Goal: Task Accomplishment & Management: Complete application form

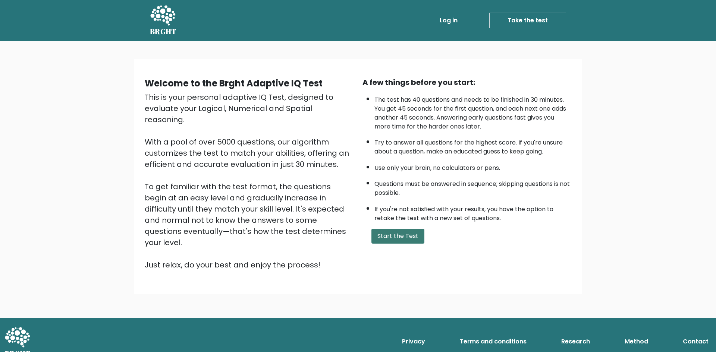
click at [398, 240] on button "Start the Test" at bounding box center [397, 236] width 53 height 15
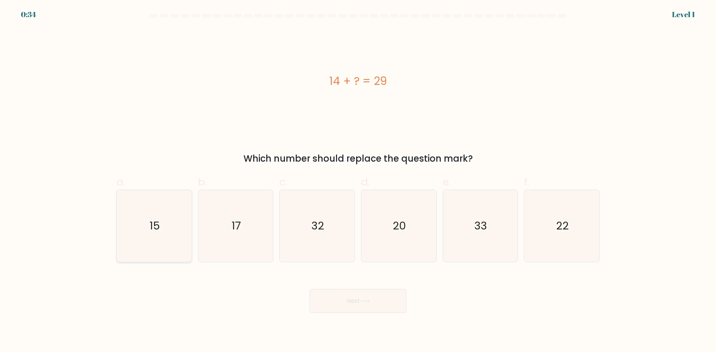
click at [166, 224] on icon "15" at bounding box center [154, 226] width 72 height 72
click at [358, 181] on input "a. 15" at bounding box center [358, 178] width 0 height 5
radio input "true"
click at [351, 301] on button "Next" at bounding box center [357, 301] width 97 height 24
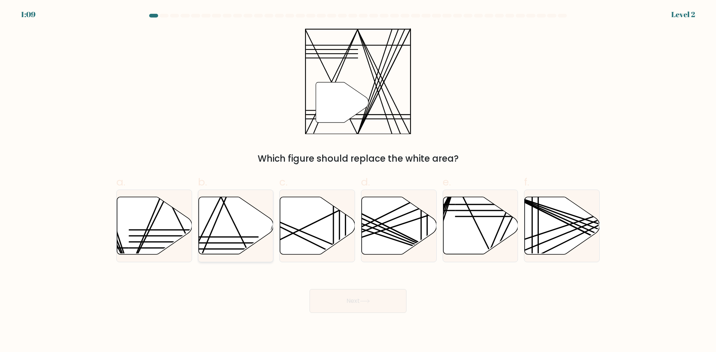
click at [219, 230] on icon at bounding box center [235, 225] width 75 height 57
click at [358, 181] on input "b." at bounding box center [358, 178] width 0 height 5
radio input "true"
click at [394, 300] on button "Next" at bounding box center [357, 301] width 97 height 24
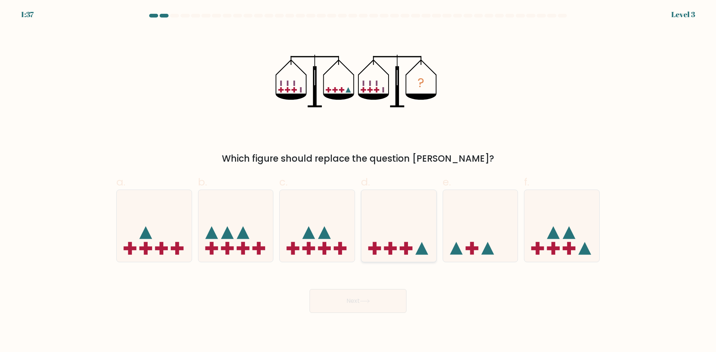
click at [386, 243] on icon at bounding box center [398, 226] width 75 height 62
click at [358, 181] on input "d." at bounding box center [358, 178] width 0 height 5
radio input "true"
click at [356, 298] on button "Next" at bounding box center [357, 301] width 97 height 24
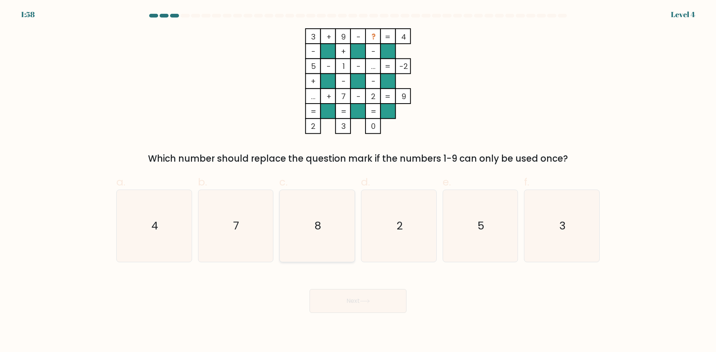
click at [294, 242] on icon "8" at bounding box center [317, 226] width 72 height 72
click at [358, 181] on input "c. 8" at bounding box center [358, 178] width 0 height 5
radio input "true"
click at [372, 306] on button "Next" at bounding box center [357, 301] width 97 height 24
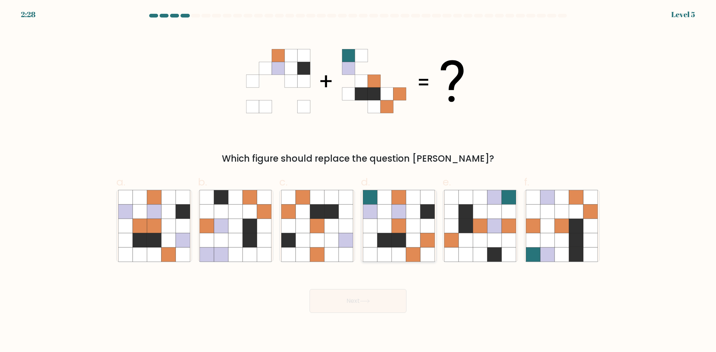
click at [400, 212] on icon at bounding box center [398, 212] width 14 height 14
click at [358, 181] on input "d." at bounding box center [358, 178] width 0 height 5
radio input "true"
click at [354, 303] on button "Next" at bounding box center [357, 301] width 97 height 24
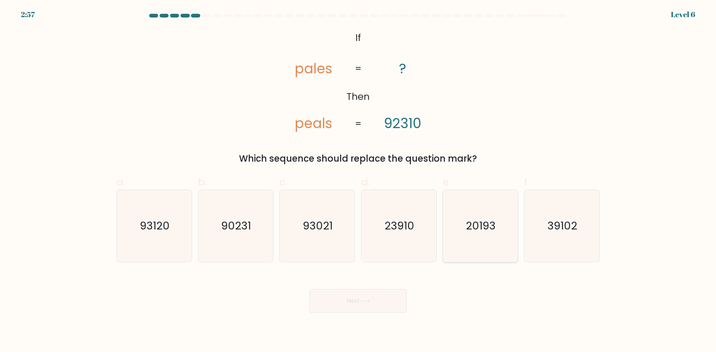
click at [509, 224] on icon "20193" at bounding box center [480, 226] width 72 height 72
click at [358, 181] on input "e. 20193" at bounding box center [358, 178] width 0 height 5
radio input "true"
click at [356, 302] on button "Next" at bounding box center [357, 301] width 97 height 24
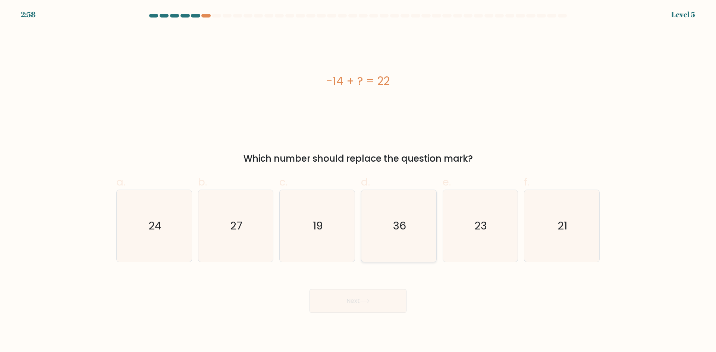
click at [373, 230] on icon "36" at bounding box center [399, 226] width 72 height 72
click at [358, 181] on input "d. 36" at bounding box center [358, 178] width 0 height 5
radio input "true"
click at [375, 298] on button "Next" at bounding box center [357, 301] width 97 height 24
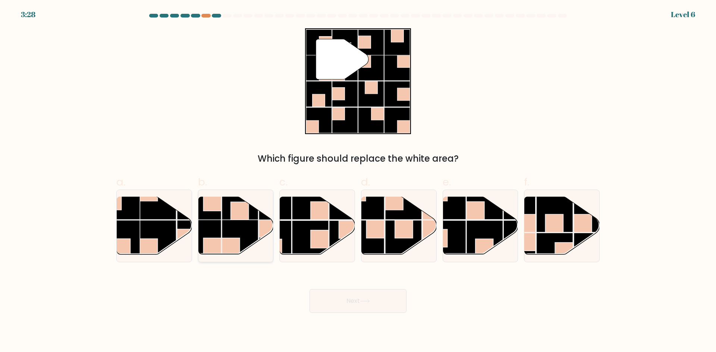
click at [233, 220] on rect at bounding box center [240, 238] width 37 height 37
click at [358, 181] on input "b." at bounding box center [358, 178] width 0 height 5
radio input "true"
click at [345, 293] on button "Next" at bounding box center [357, 301] width 97 height 24
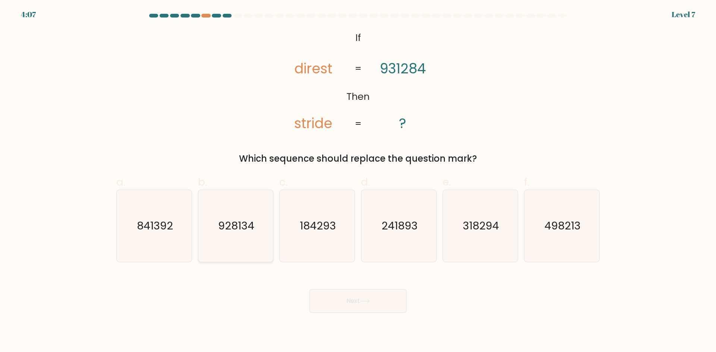
click at [232, 225] on text "928134" at bounding box center [236, 225] width 36 height 15
click at [358, 181] on input "b. 928134" at bounding box center [358, 178] width 0 height 5
radio input "true"
click at [374, 299] on button "Next" at bounding box center [357, 301] width 97 height 24
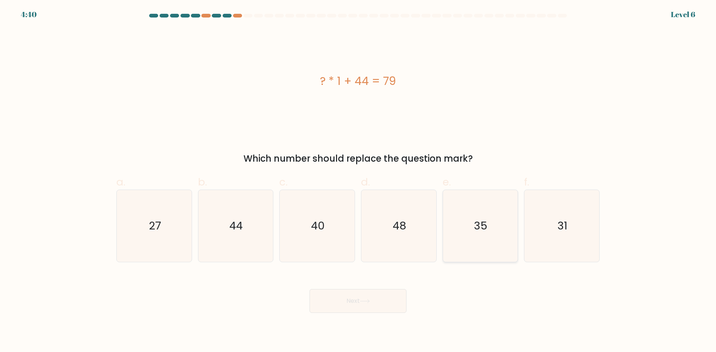
click at [498, 238] on icon "35" at bounding box center [480, 226] width 72 height 72
click at [358, 181] on input "e. 35" at bounding box center [358, 178] width 0 height 5
radio input "true"
click at [338, 299] on button "Next" at bounding box center [357, 301] width 97 height 24
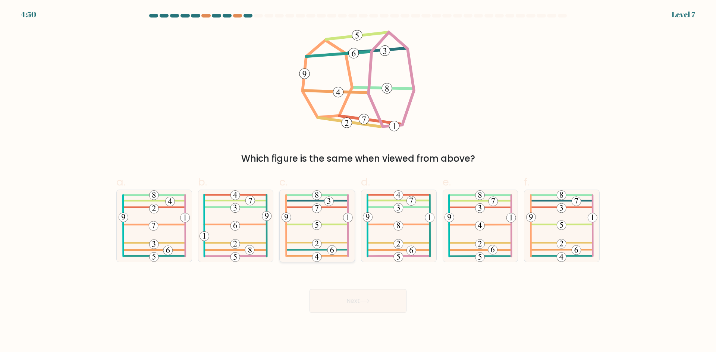
click at [306, 232] on icon at bounding box center [316, 226] width 71 height 72
click at [358, 181] on input "c." at bounding box center [358, 178] width 0 height 5
radio input "true"
click at [338, 288] on div "Next" at bounding box center [358, 292] width 492 height 42
click at [341, 296] on button "Next" at bounding box center [357, 301] width 97 height 24
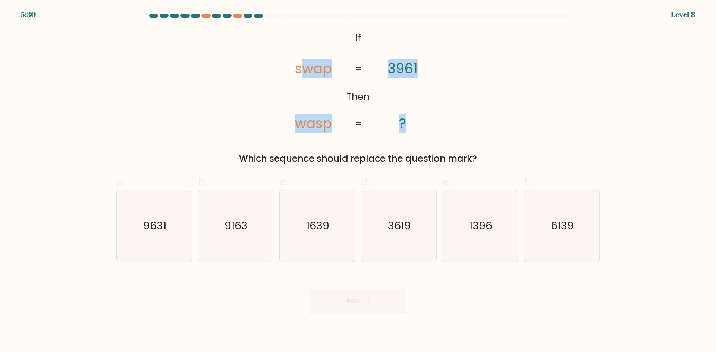
drag, startPoint x: 300, startPoint y: 38, endPoint x: 429, endPoint y: 123, distance: 155.0
click at [429, 123] on icon "@import url('https://fonts.googleapis.com/css?family=Abril+Fatface:400,100,100i…" at bounding box center [357, 81] width 171 height 106
drag, startPoint x: 437, startPoint y: 138, endPoint x: 425, endPoint y: 131, distance: 14.7
click at [437, 138] on div "@import url('https://fonts.googleapis.com/css?family=Abril+Fatface:400,100,100i…" at bounding box center [358, 96] width 492 height 137
drag, startPoint x: 303, startPoint y: 22, endPoint x: 426, endPoint y: 128, distance: 163.1
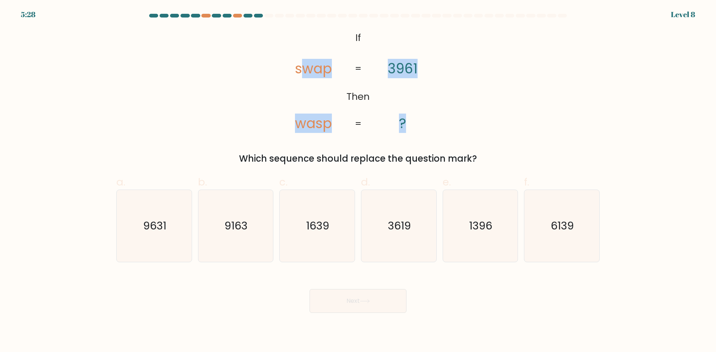
click at [426, 128] on form "If ?" at bounding box center [358, 163] width 716 height 299
copy icon "wap wasp 3961 ?"
click at [494, 90] on div "@import url('https://fonts.googleapis.com/css?family=Abril+Fatface:400,100,100i…" at bounding box center [358, 96] width 492 height 137
click at [154, 237] on icon "9631" at bounding box center [154, 226] width 72 height 72
click at [358, 181] on input "a. 9631" at bounding box center [358, 178] width 0 height 5
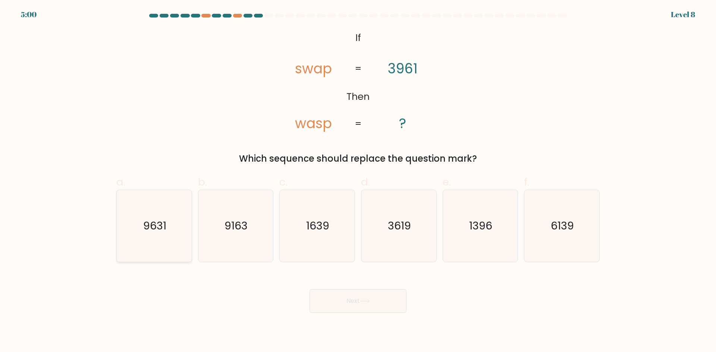
radio input "true"
click at [372, 309] on button "Next" at bounding box center [357, 301] width 97 height 24
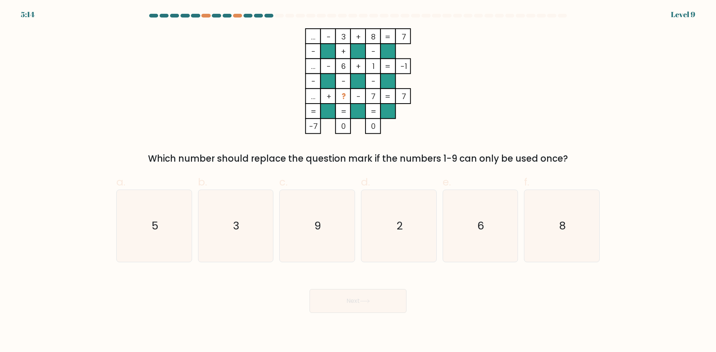
click at [355, 218] on div "c. 9" at bounding box center [317, 218] width 82 height 88
click at [383, 218] on icon "2" at bounding box center [399, 226] width 72 height 72
click at [358, 181] on input "d. 2" at bounding box center [358, 178] width 0 height 5
radio input "true"
click at [372, 282] on div "Next" at bounding box center [358, 292] width 492 height 42
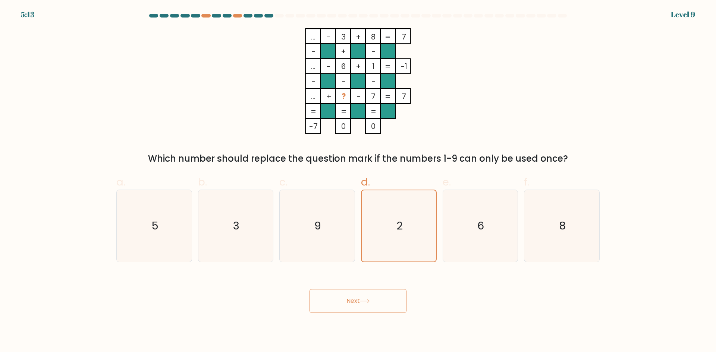
click at [370, 295] on button "Next" at bounding box center [357, 301] width 97 height 24
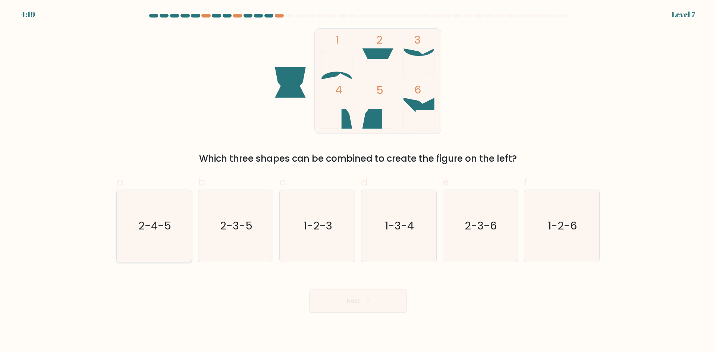
click at [184, 233] on icon "2-4-5" at bounding box center [154, 226] width 72 height 72
click at [358, 181] on input "a. 2-4-5" at bounding box center [358, 178] width 0 height 5
radio input "true"
click at [352, 294] on button "Next" at bounding box center [357, 301] width 97 height 24
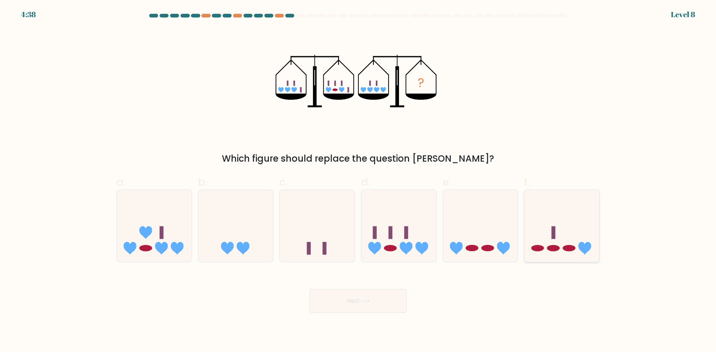
click at [545, 216] on icon at bounding box center [561, 226] width 75 height 62
click at [358, 181] on input "f." at bounding box center [358, 178] width 0 height 5
radio input "true"
click at [384, 304] on button "Next" at bounding box center [357, 301] width 97 height 24
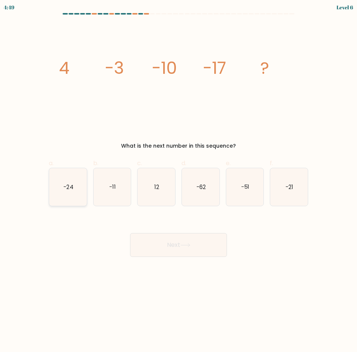
drag, startPoint x: 57, startPoint y: 182, endPoint x: 61, endPoint y: 185, distance: 5.7
click at [57, 182] on icon "-24" at bounding box center [68, 187] width 38 height 38
click at [179, 181] on input "a. -24" at bounding box center [179, 178] width 0 height 5
radio input "true"
click at [175, 242] on button "Next" at bounding box center [178, 245] width 97 height 24
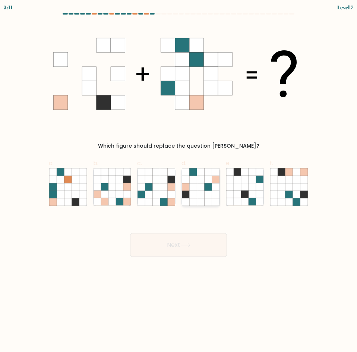
click at [198, 189] on icon at bounding box center [200, 186] width 7 height 7
click at [179, 181] on input "d." at bounding box center [179, 178] width 0 height 5
radio input "true"
click at [179, 243] on button "Next" at bounding box center [178, 245] width 97 height 24
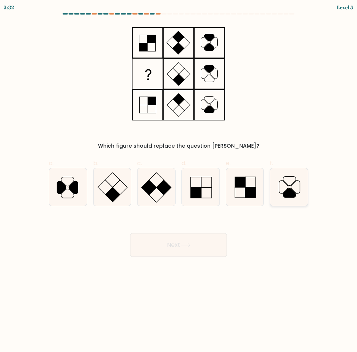
click at [288, 186] on icon at bounding box center [289, 187] width 38 height 38
click at [179, 181] on input "f." at bounding box center [179, 178] width 0 height 5
radio input "true"
click at [252, 186] on icon at bounding box center [245, 187] width 38 height 38
click at [179, 181] on input "e." at bounding box center [179, 178] width 0 height 5
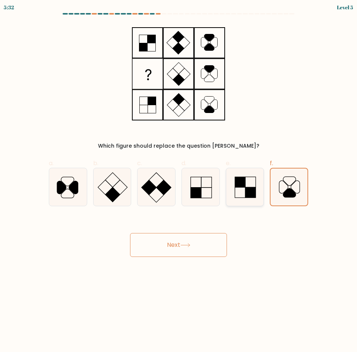
radio input "true"
click at [172, 245] on button "Next" at bounding box center [178, 245] width 97 height 24
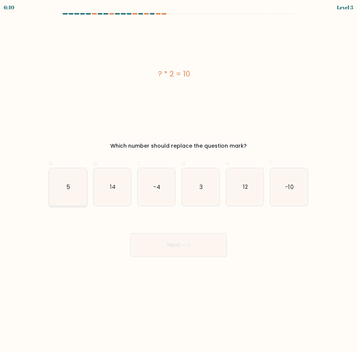
click at [80, 188] on icon "5" at bounding box center [68, 187] width 38 height 38
click at [179, 181] on input "a. 5" at bounding box center [179, 178] width 0 height 5
radio input "true"
click at [193, 238] on button "Next" at bounding box center [178, 245] width 97 height 24
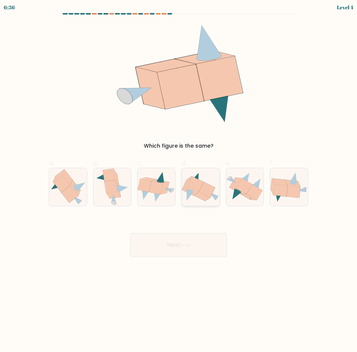
click at [212, 187] on icon at bounding box center [207, 190] width 16 height 16
click at [179, 181] on input "d." at bounding box center [179, 178] width 0 height 5
radio input "true"
click at [193, 239] on button "Next" at bounding box center [178, 245] width 97 height 24
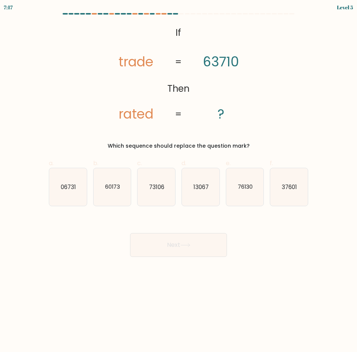
click at [305, 69] on div "@import url('https://fonts.googleapis.com/css?family=Abril+Fatface:400,100,100i…" at bounding box center [178, 86] width 268 height 126
click at [272, 189] on icon "37601" at bounding box center [289, 187] width 38 height 38
click at [179, 181] on input "f. 37601" at bounding box center [179, 178] width 0 height 5
radio input "true"
click at [192, 234] on button "Next" at bounding box center [178, 245] width 97 height 24
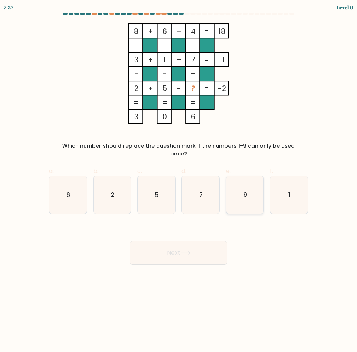
click at [238, 185] on icon "9" at bounding box center [245, 195] width 38 height 38
click at [179, 181] on input "e. 9" at bounding box center [179, 178] width 0 height 5
radio input "true"
drag, startPoint x: 193, startPoint y: 238, endPoint x: 287, endPoint y: 272, distance: 100.0
click at [193, 241] on button "Next" at bounding box center [178, 253] width 97 height 24
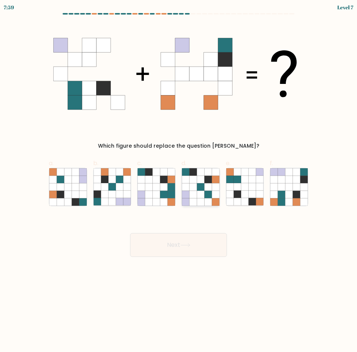
click at [201, 185] on icon at bounding box center [200, 186] width 7 height 7
click at [179, 181] on input "d." at bounding box center [179, 178] width 0 height 5
radio input "true"
click at [189, 240] on button "Next" at bounding box center [178, 245] width 97 height 24
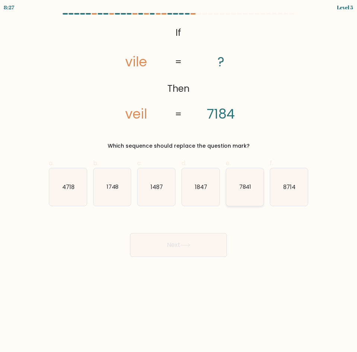
click at [247, 194] on icon "7841" at bounding box center [245, 187] width 38 height 38
click at [179, 181] on input "e. 7841" at bounding box center [179, 178] width 0 height 5
radio input "true"
click at [193, 239] on button "Next" at bounding box center [178, 245] width 97 height 24
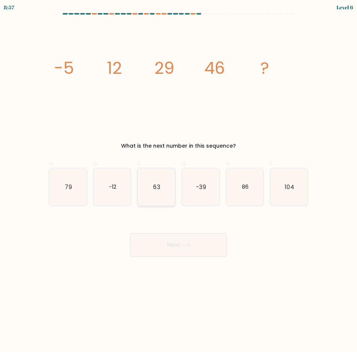
click at [152, 193] on icon "63" at bounding box center [157, 187] width 38 height 38
click at [179, 181] on input "c. 63" at bounding box center [179, 178] width 0 height 5
radio input "true"
click at [164, 244] on button "Next" at bounding box center [178, 245] width 97 height 24
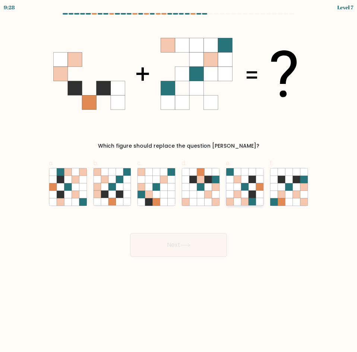
click at [250, 189] on icon at bounding box center [252, 186] width 7 height 7
click at [179, 181] on input "e." at bounding box center [179, 178] width 0 height 5
radio input "true"
click at [203, 240] on button "Next" at bounding box center [178, 245] width 97 height 24
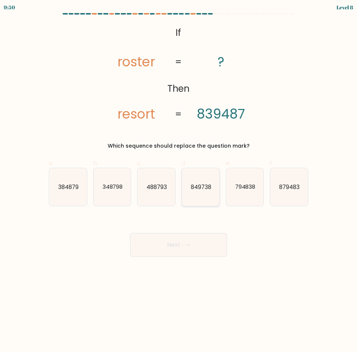
click at [204, 193] on icon "849738" at bounding box center [201, 187] width 38 height 38
click at [179, 181] on input "d. 849738" at bounding box center [179, 178] width 0 height 5
radio input "true"
click at [188, 243] on icon at bounding box center [185, 245] width 10 height 4
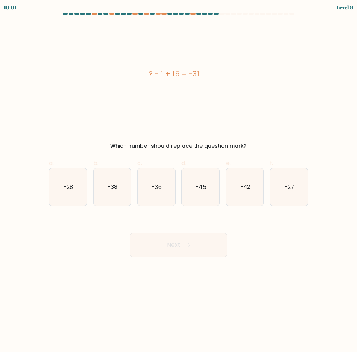
drag, startPoint x: 211, startPoint y: 192, endPoint x: 204, endPoint y: 240, distance: 49.3
click at [211, 192] on icon "-45" at bounding box center [201, 187] width 38 height 38
click at [179, 181] on input "d. -45" at bounding box center [179, 178] width 0 height 5
radio input "true"
click at [202, 249] on button "Next" at bounding box center [178, 245] width 97 height 24
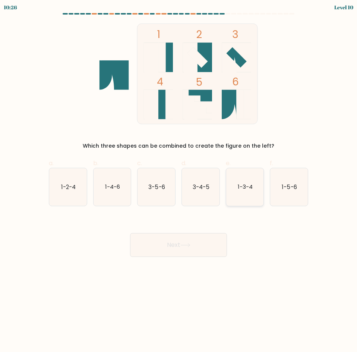
click at [253, 194] on icon "1-3-4" at bounding box center [245, 187] width 38 height 38
click at [179, 181] on input "e. 1-3-4" at bounding box center [179, 178] width 0 height 5
radio input "true"
click at [181, 233] on button "Next" at bounding box center [178, 245] width 97 height 24
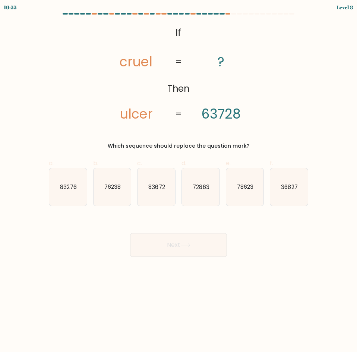
click at [165, 242] on button "Next" at bounding box center [178, 245] width 97 height 24
click at [242, 191] on icon "78623" at bounding box center [245, 187] width 38 height 38
click at [179, 181] on input "e. 78623" at bounding box center [179, 178] width 0 height 5
radio input "true"
click at [197, 235] on button "Next" at bounding box center [178, 245] width 97 height 24
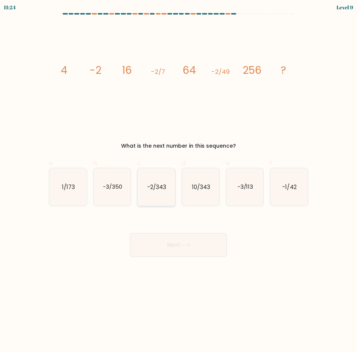
click at [166, 200] on icon "-2/343" at bounding box center [157, 187] width 38 height 38
click at [179, 181] on input "c. -2/343" at bounding box center [179, 178] width 0 height 5
radio input "true"
click at [186, 244] on icon at bounding box center [185, 245] width 10 height 4
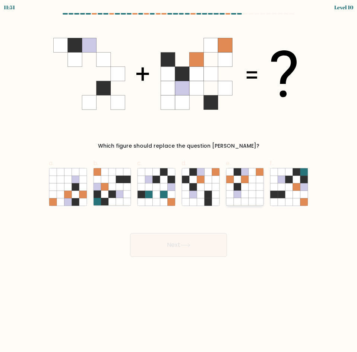
click at [258, 177] on icon at bounding box center [259, 179] width 7 height 7
click at [179, 177] on input "e." at bounding box center [179, 178] width 0 height 5
radio input "true"
click at [202, 249] on button "Next" at bounding box center [178, 245] width 97 height 24
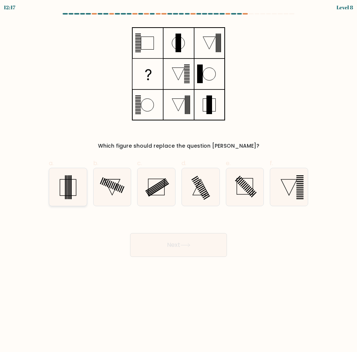
click at [75, 187] on icon at bounding box center [68, 187] width 38 height 38
click at [179, 181] on input "a." at bounding box center [179, 178] width 0 height 5
radio input "true"
click at [155, 253] on button "Next" at bounding box center [178, 245] width 97 height 24
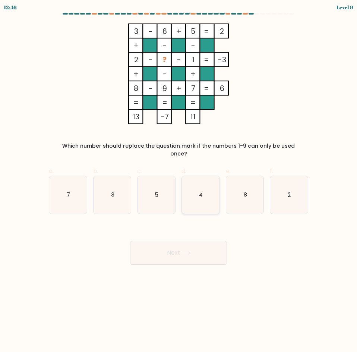
click at [199, 179] on icon "4" at bounding box center [201, 195] width 38 height 38
click at [179, 179] on input "d. 4" at bounding box center [179, 178] width 0 height 5
radio input "true"
click at [203, 241] on button "Next" at bounding box center [178, 253] width 97 height 24
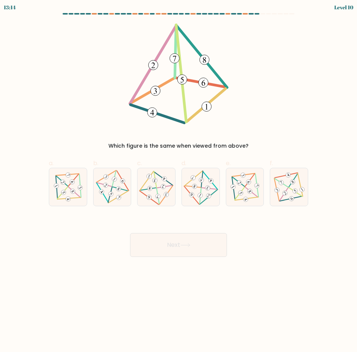
click at [292, 280] on body "13:14 Level 10" at bounding box center [178, 176] width 357 height 352
click at [246, 183] on icon at bounding box center [245, 187] width 31 height 30
click at [179, 181] on input "e." at bounding box center [179, 178] width 0 height 5
radio input "true"
click at [200, 250] on button "Next" at bounding box center [178, 245] width 97 height 24
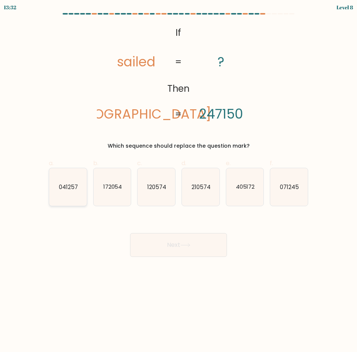
click at [68, 193] on icon "041257" at bounding box center [68, 187] width 38 height 38
click at [179, 181] on input "a. 041257" at bounding box center [179, 178] width 0 height 5
radio input "true"
click at [179, 239] on button "Next" at bounding box center [178, 245] width 97 height 24
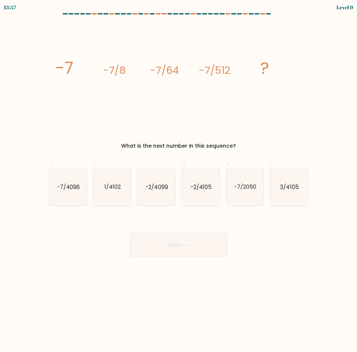
click at [268, 237] on div "Next" at bounding box center [178, 236] width 268 height 42
click at [206, 186] on text "-2/4105" at bounding box center [200, 187] width 21 height 8
click at [179, 181] on input "d. -2/4105" at bounding box center [179, 178] width 0 height 5
radio input "true"
click at [173, 250] on button "Next" at bounding box center [178, 245] width 97 height 24
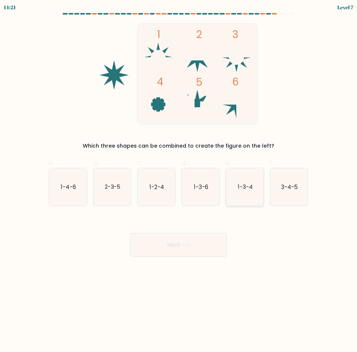
click at [235, 186] on icon "1-3-4" at bounding box center [245, 187] width 38 height 38
click at [179, 181] on input "e. 1-3-4" at bounding box center [179, 178] width 0 height 5
radio input "true"
click at [184, 248] on button "Next" at bounding box center [178, 245] width 97 height 24
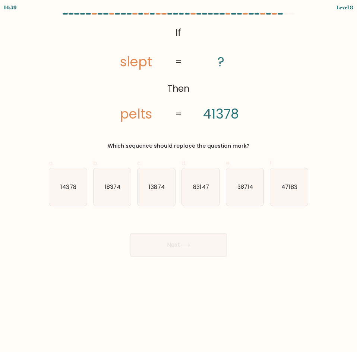
click at [324, 253] on form "If ?" at bounding box center [178, 135] width 357 height 244
click at [303, 279] on body "14:58 Level 8 ?" at bounding box center [178, 176] width 357 height 352
click at [203, 182] on icon "83147" at bounding box center [201, 187] width 38 height 38
click at [179, 181] on input "d. 83147" at bounding box center [179, 178] width 0 height 5
radio input "true"
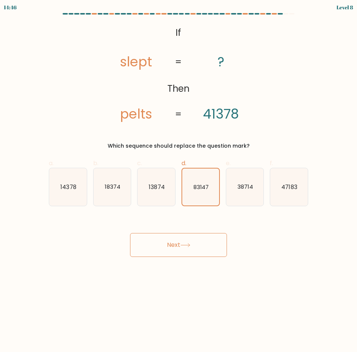
click at [203, 244] on button "Next" at bounding box center [178, 245] width 97 height 24
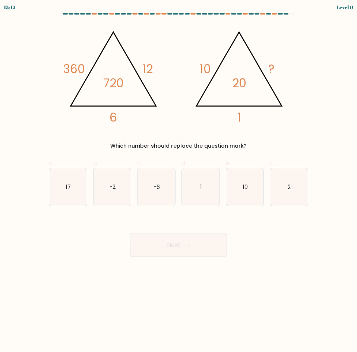
click at [261, 217] on div "Next" at bounding box center [178, 236] width 268 height 42
click at [287, 182] on icon "2" at bounding box center [289, 187] width 38 height 38
click at [179, 181] on input "f. 2" at bounding box center [179, 178] width 0 height 5
radio input "true"
click at [180, 243] on button "Next" at bounding box center [178, 245] width 97 height 24
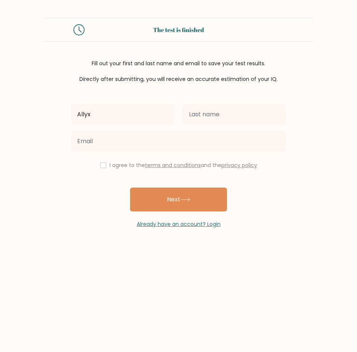
type input "Allyxis Joy"
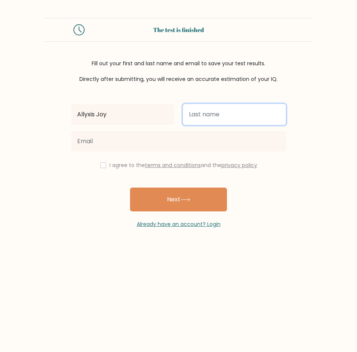
click at [203, 119] on input "text" at bounding box center [234, 114] width 103 height 21
type input "Abigan"
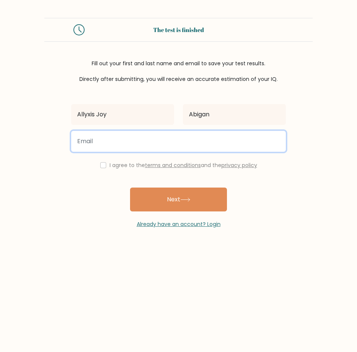
click at [120, 133] on input "email" at bounding box center [178, 141] width 215 height 21
type input "allyxism@gmail.com"
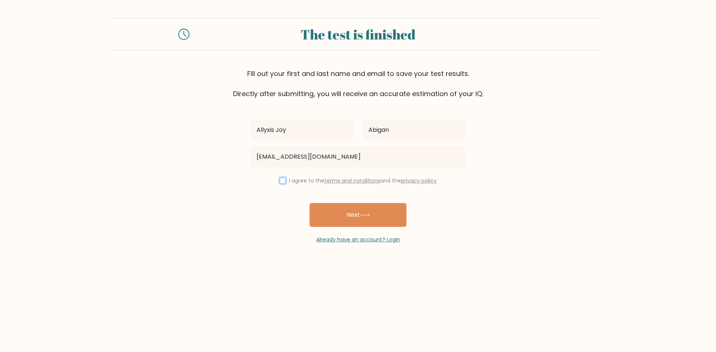
click at [282, 181] on input "checkbox" at bounding box center [283, 181] width 6 height 6
checkbox input "true"
click at [355, 218] on button "Next" at bounding box center [357, 215] width 97 height 24
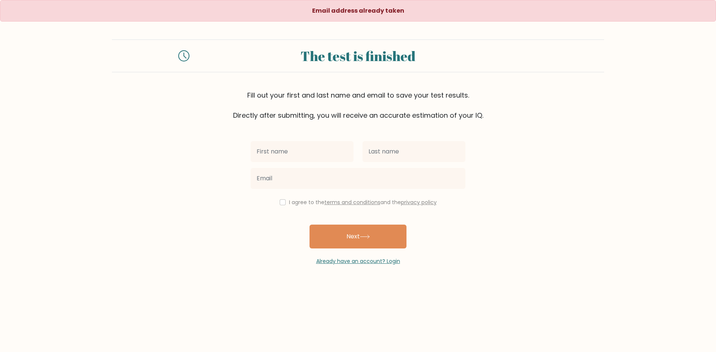
click at [301, 151] on input "text" at bounding box center [301, 151] width 103 height 21
type input "Allyxis Joy"
click at [366, 155] on input "text" at bounding box center [413, 151] width 103 height 21
type input "Abigan"
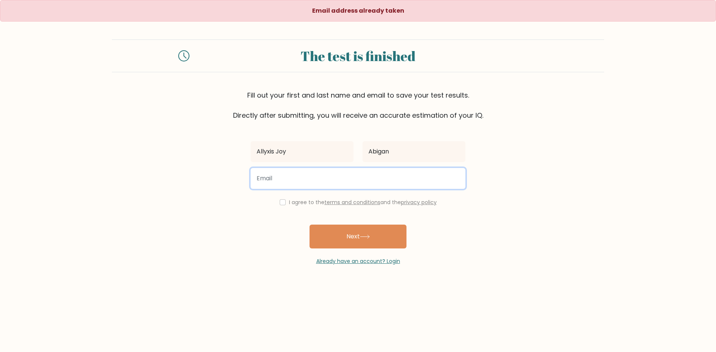
click at [354, 178] on input "email" at bounding box center [357, 178] width 215 height 21
type input "[PERSON_NAME][EMAIL_ADDRESS][PERSON_NAME][DOMAIN_NAME]"
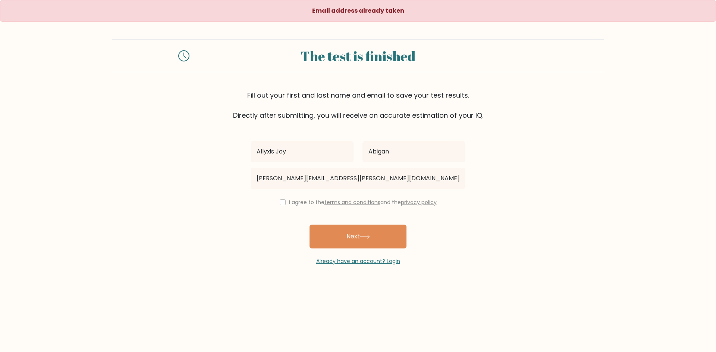
click at [281, 205] on div "I agree to the terms and conditions and the privacy policy" at bounding box center [358, 202] width 224 height 9
click at [278, 203] on div "I agree to the terms and conditions and the privacy policy" at bounding box center [358, 202] width 224 height 9
click at [280, 202] on input "checkbox" at bounding box center [283, 202] width 6 height 6
checkbox input "true"
click at [332, 231] on button "Next" at bounding box center [357, 237] width 97 height 24
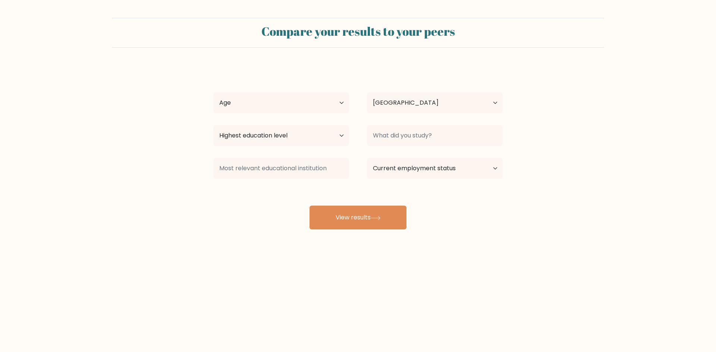
select select "PH"
click at [316, 108] on select "Age Under [DEMOGRAPHIC_DATA] [DEMOGRAPHIC_DATA] [DEMOGRAPHIC_DATA] [DEMOGRAPHIC…" at bounding box center [281, 102] width 136 height 21
select select "25_34"
click at [213, 92] on select "Age Under 18 years old 18-24 years old 25-34 years old 35-44 years old 45-54 ye…" at bounding box center [281, 102] width 136 height 21
click at [257, 140] on select "Highest education level No schooling Primary Lower Secondary Upper Secondary Oc…" at bounding box center [281, 135] width 136 height 21
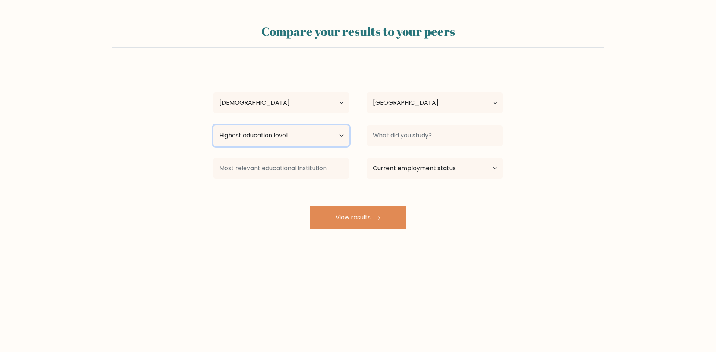
select select "bachelors_degree"
click at [213, 125] on select "Highest education level No schooling Primary Lower Secondary Upper Secondary Oc…" at bounding box center [281, 135] width 136 height 21
click at [280, 140] on select "Highest education level No schooling Primary Lower Secondary Upper Secondary Oc…" at bounding box center [281, 135] width 136 height 21
drag, startPoint x: 458, startPoint y: 219, endPoint x: 343, endPoint y: 182, distance: 120.5
click at [458, 219] on div "Allyxis Joy Abigan Age Under 18 years old 18-24 years old 25-34 years old 35-44…" at bounding box center [358, 148] width 298 height 164
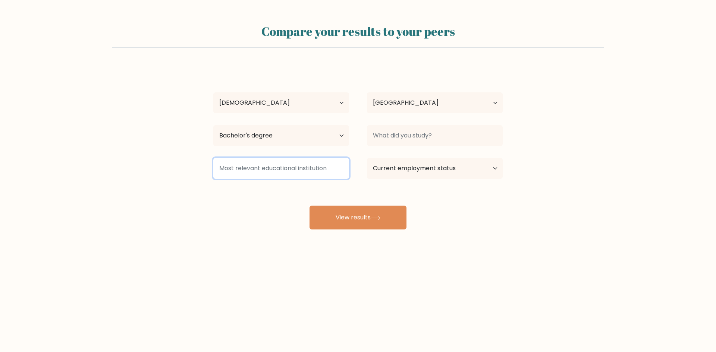
click at [301, 172] on input at bounding box center [281, 168] width 136 height 21
type input "SMMC"
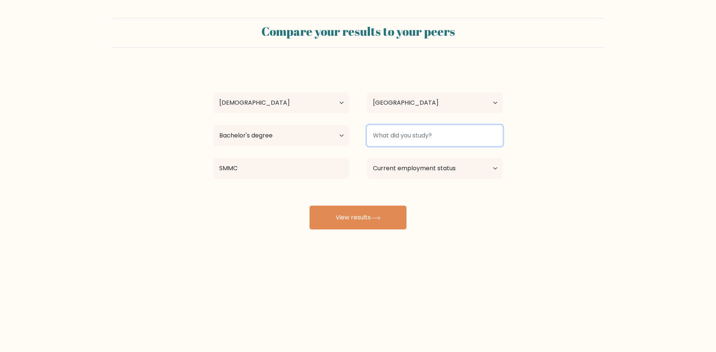
click at [422, 139] on input at bounding box center [435, 135] width 136 height 21
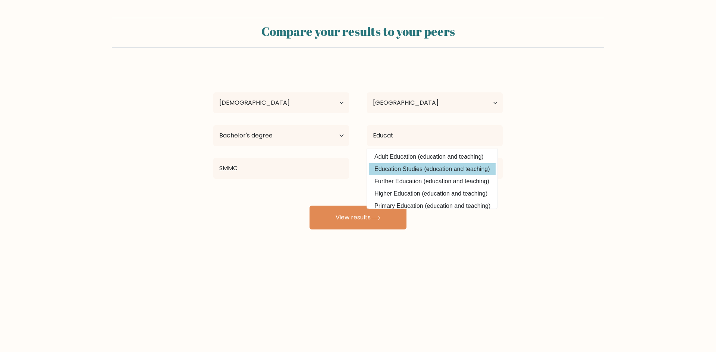
click at [404, 168] on option "Education Studies (education and teaching)" at bounding box center [432, 169] width 127 height 12
type input "Education Studies"
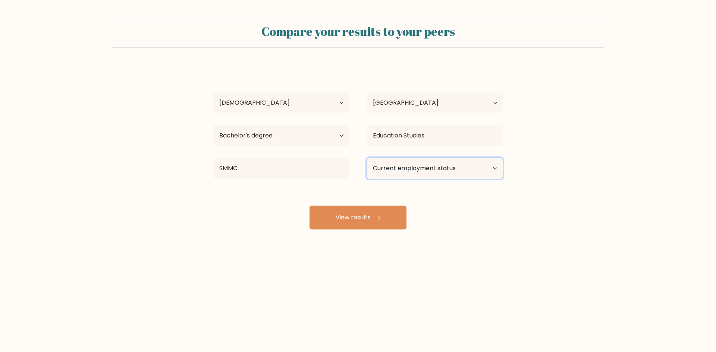
click at [402, 174] on select "Current employment status Employed Student Retired Other / prefer not to answer" at bounding box center [435, 168] width 136 height 21
select select "employed"
click at [367, 158] on select "Current employment status Employed Student Retired Other / prefer not to answer" at bounding box center [435, 168] width 136 height 21
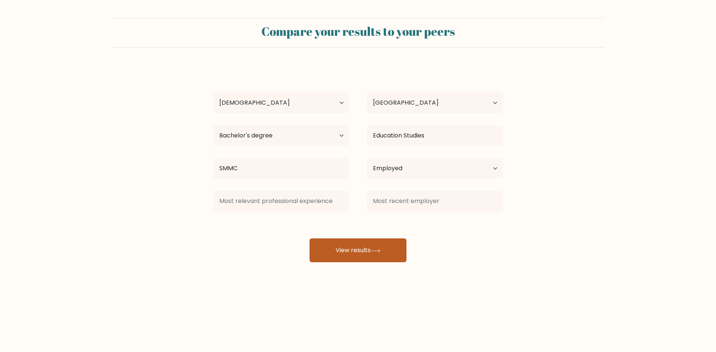
click at [373, 213] on div at bounding box center [435, 201] width 154 height 27
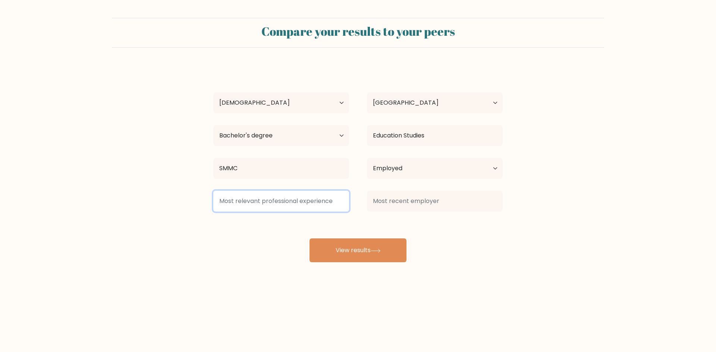
click at [324, 205] on input at bounding box center [281, 201] width 136 height 21
type input "E"
type input "RTA"
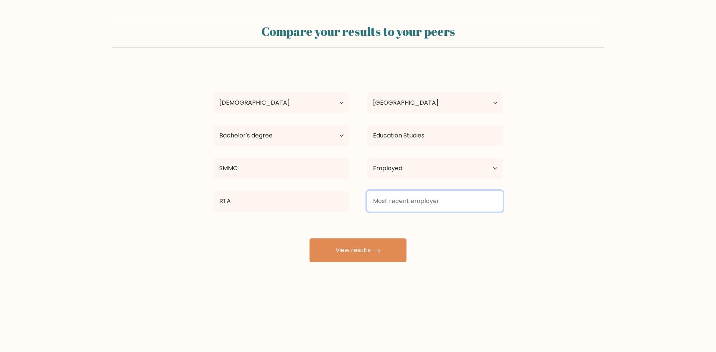
click at [397, 201] on input at bounding box center [435, 201] width 136 height 21
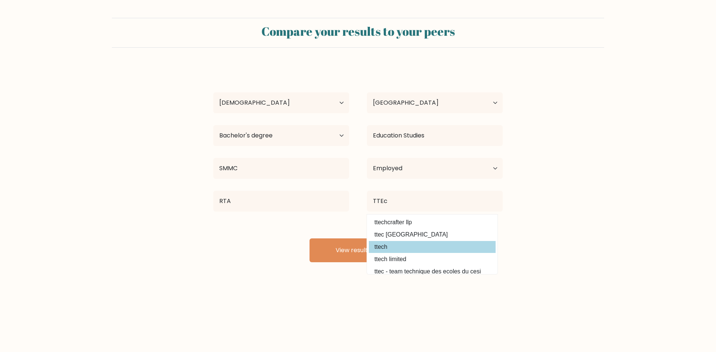
click at [370, 247] on option "ttech" at bounding box center [432, 247] width 127 height 12
type input "ttech"
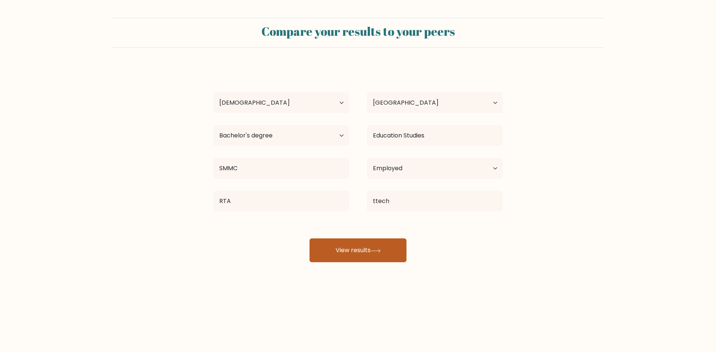
click at [337, 247] on button "View results" at bounding box center [357, 251] width 97 height 24
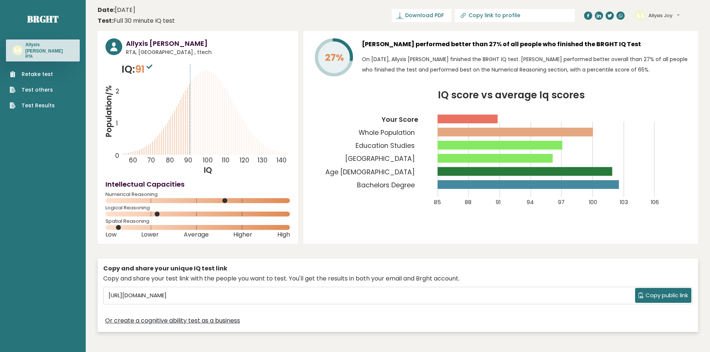
click at [676, 19] on button "Allyxis Joy" at bounding box center [664, 15] width 31 height 7
click at [681, 134] on icon "IQ score vs average Iq scores 85 88 91 94 97 100 103 106 Your Score Whole Popul…" at bounding box center [500, 153] width 379 height 125
click at [31, 103] on link "Test Results" at bounding box center [32, 106] width 45 height 8
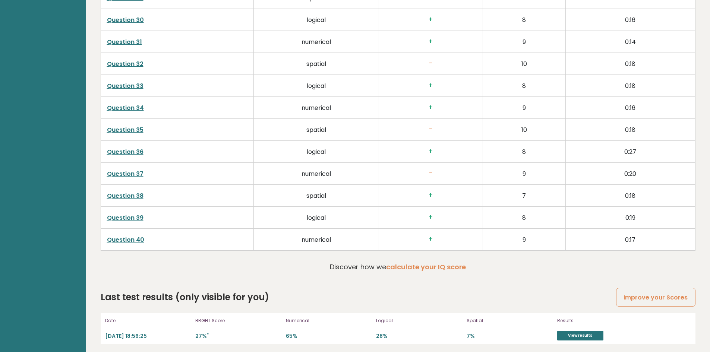
scroll to position [1906, 0]
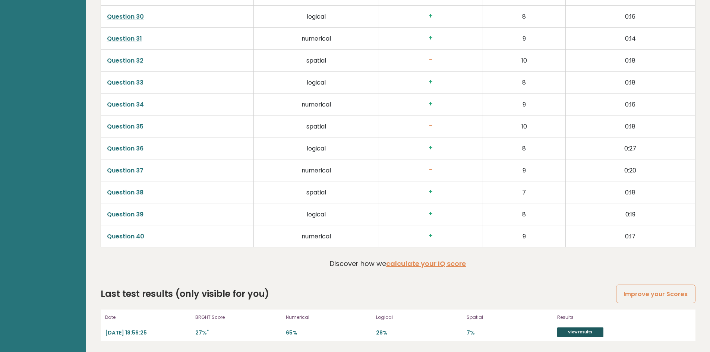
click at [594, 332] on link "View results" at bounding box center [580, 333] width 46 height 10
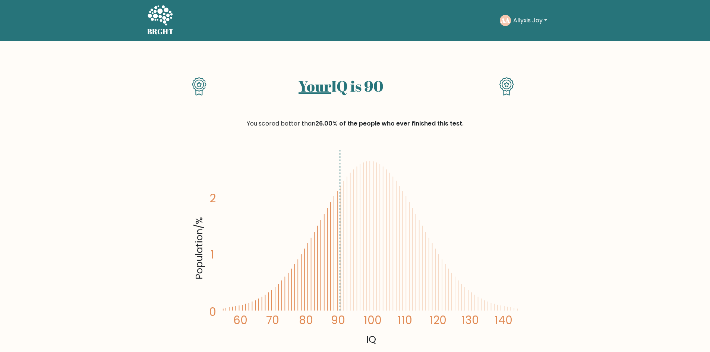
click at [537, 6] on div "BRGHT BRGHT Take the test AA Allyxis Joy Dashboard Profile Settings Logout Dash…" at bounding box center [355, 20] width 425 height 35
click at [537, 14] on div "AA Allyxis Joy Dashboard Profile Settings Logout" at bounding box center [531, 20] width 63 height 17
click at [532, 21] on button "Allyxis Joy" at bounding box center [530, 21] width 38 height 10
click at [523, 12] on div "AA Allyxis Joy Dashboard Profile Settings Logout" at bounding box center [531, 20] width 63 height 17
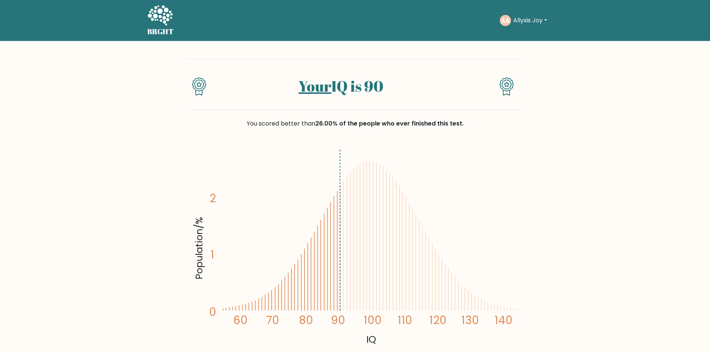
click at [523, 18] on button "Allyxis Joy" at bounding box center [530, 21] width 38 height 10
click at [528, 36] on link "Dashboard" at bounding box center [529, 36] width 59 height 12
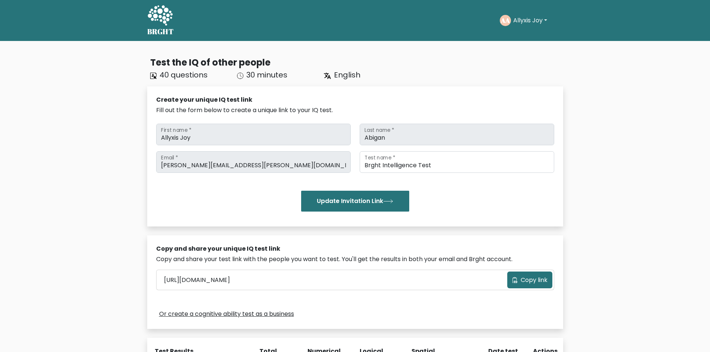
scroll to position [157, 0]
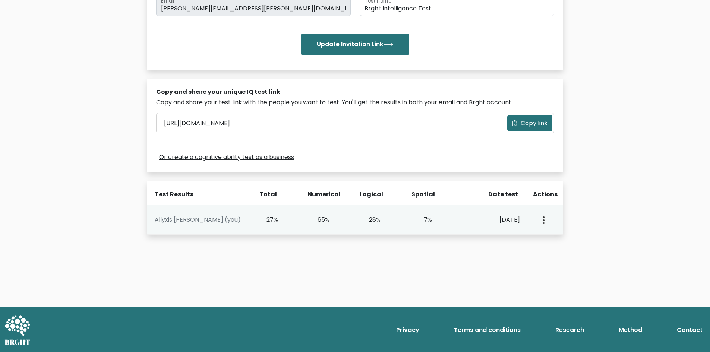
click at [547, 224] on div "View Profile" at bounding box center [542, 219] width 25 height 23
click at [546, 222] on div "View Profile" at bounding box center [542, 219] width 25 height 23
click at [543, 220] on circle "button" at bounding box center [543, 220] width 1 height 1
click at [561, 244] on link "View Profile" at bounding box center [569, 242] width 59 height 12
